Goal: Task Accomplishment & Management: Use online tool/utility

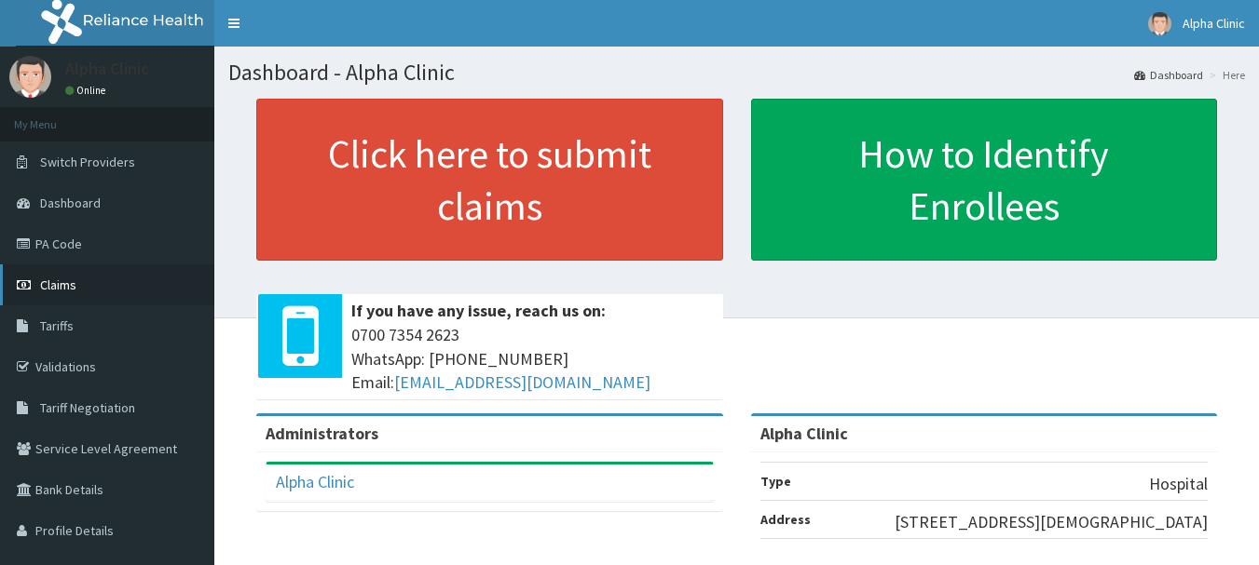
click at [83, 280] on link "Claims" at bounding box center [107, 285] width 214 height 41
